Goal: Book appointment/travel/reservation

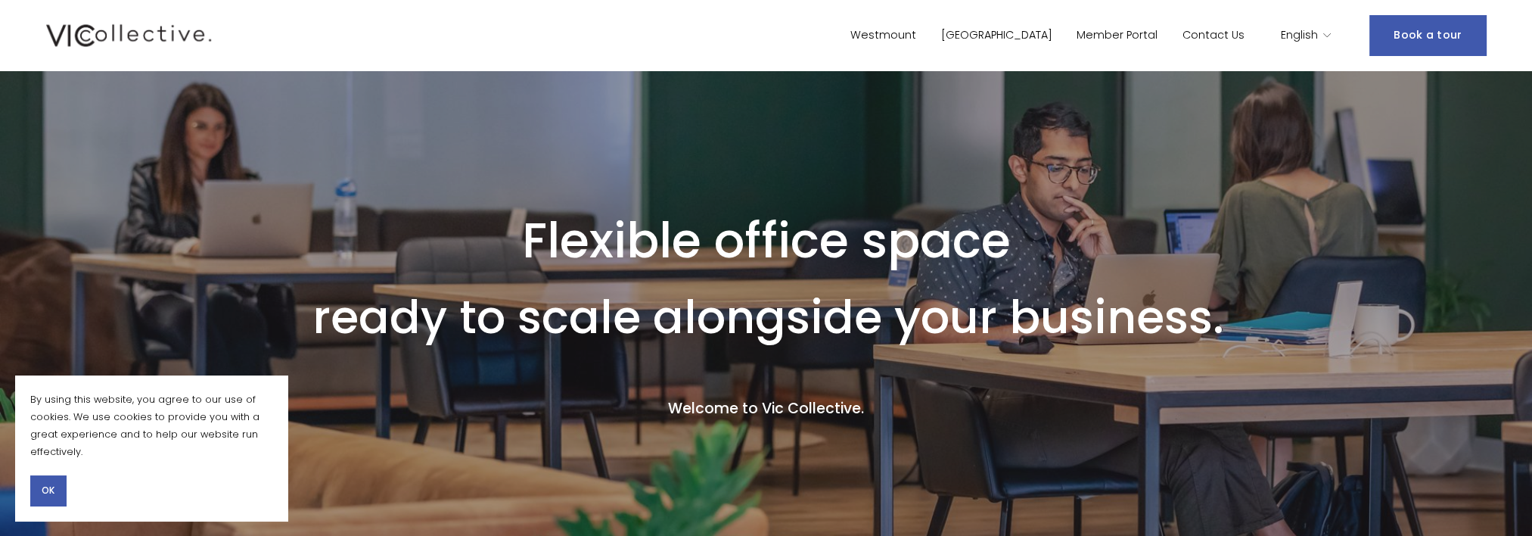
click at [1052, 42] on link "[GEOGRAPHIC_DATA]" at bounding box center [996, 35] width 111 height 22
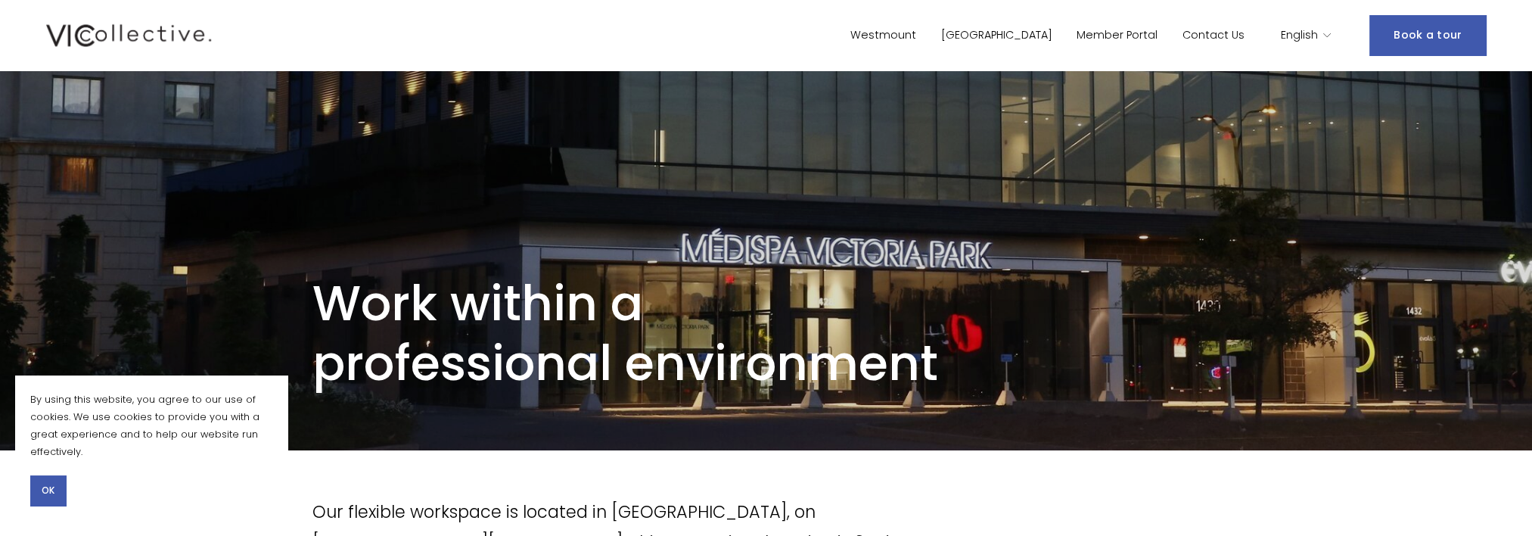
click at [1401, 42] on link "Book a tour" at bounding box center [1428, 35] width 117 height 40
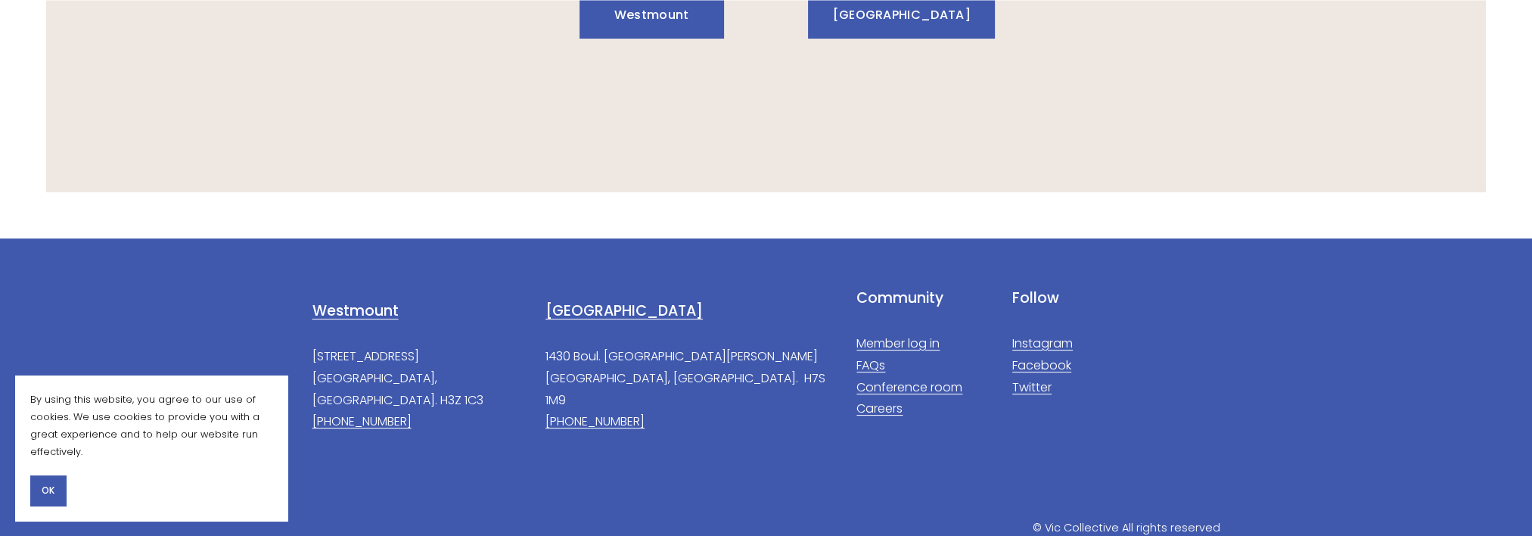
scroll to position [469, 0]
